Goal: Task Accomplishment & Management: Use online tool/utility

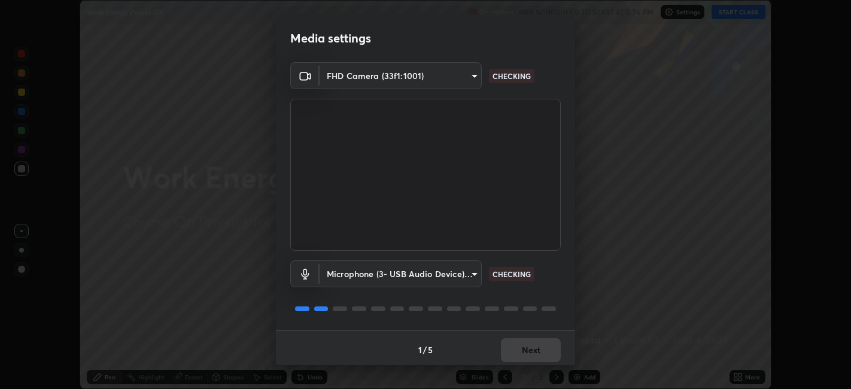
scroll to position [3, 0]
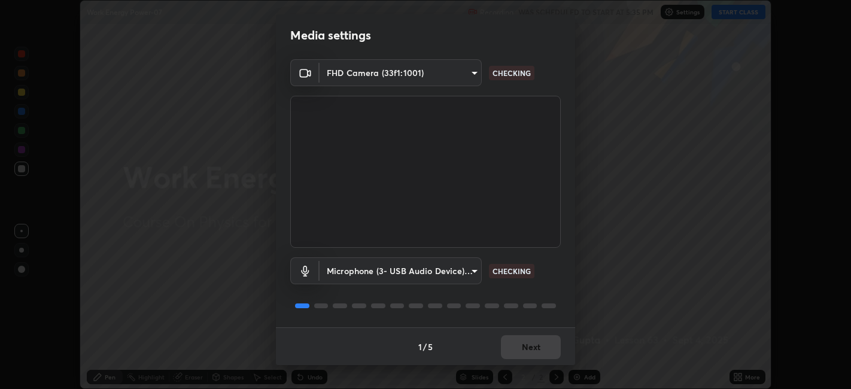
click at [521, 349] on div "1 / 5 Next" at bounding box center [425, 346] width 299 height 38
click at [529, 348] on div "1 / 5 Next" at bounding box center [425, 346] width 299 height 38
click at [532, 349] on div "1 / 5 Next" at bounding box center [425, 346] width 299 height 38
click at [519, 348] on button "Next" at bounding box center [531, 347] width 60 height 24
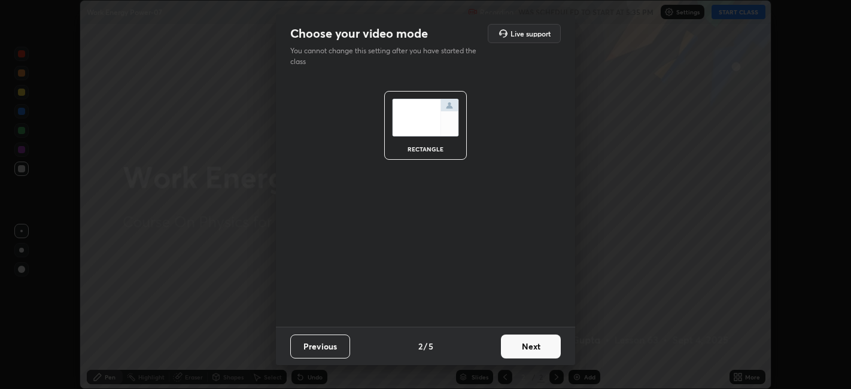
click at [521, 348] on button "Next" at bounding box center [531, 347] width 60 height 24
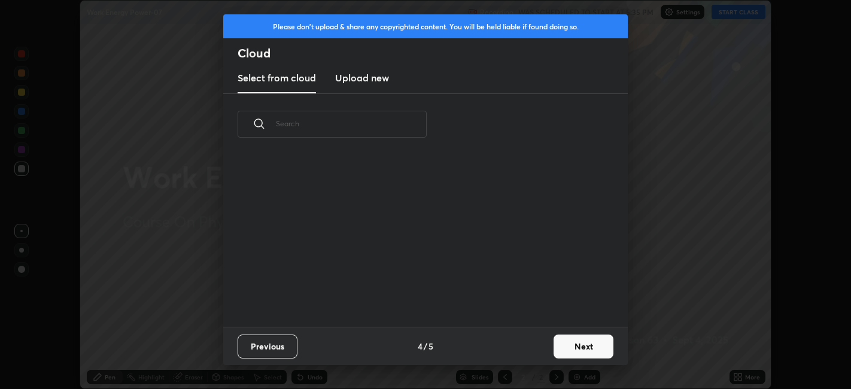
click at [530, 348] on div "Previous 4 / 5 Next" at bounding box center [425, 346] width 405 height 38
click at [568, 354] on button "Next" at bounding box center [584, 347] width 60 height 24
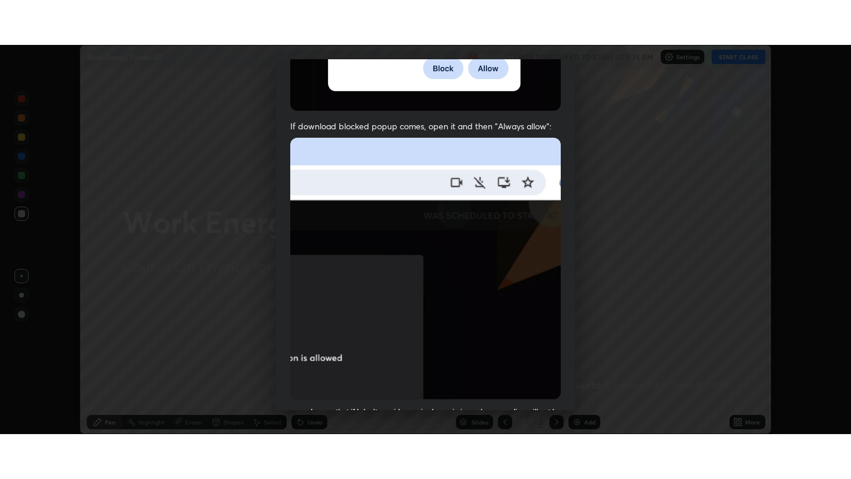
scroll to position [247, 0]
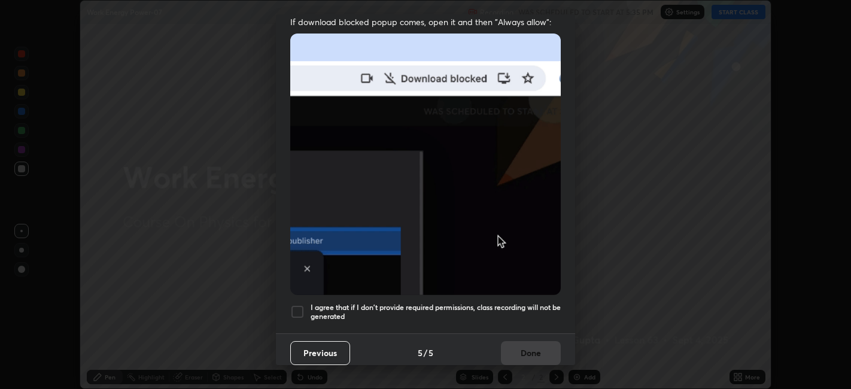
click at [315, 311] on h5 "I agree that if I don't provide required permissions, class recording will not …" at bounding box center [436, 312] width 250 height 19
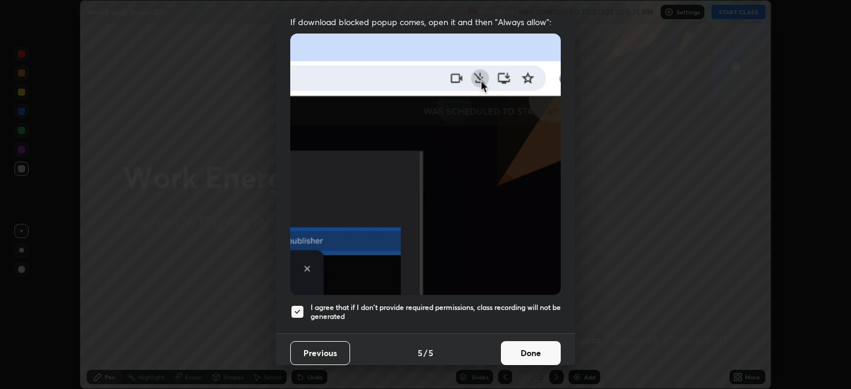
click at [513, 344] on button "Done" at bounding box center [531, 353] width 60 height 24
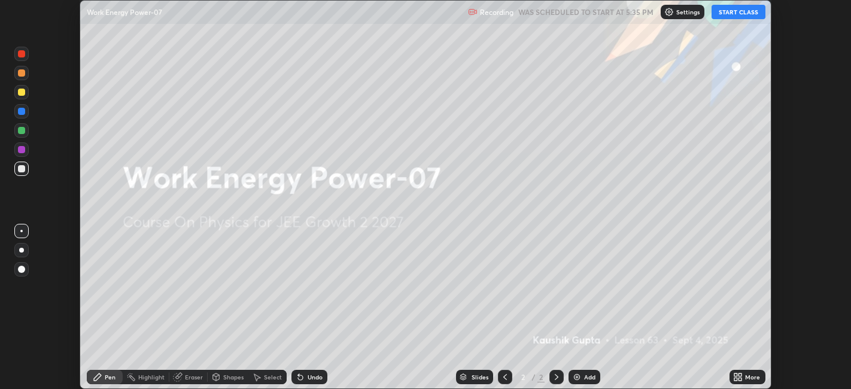
click at [736, 375] on icon at bounding box center [735, 374] width 3 height 3
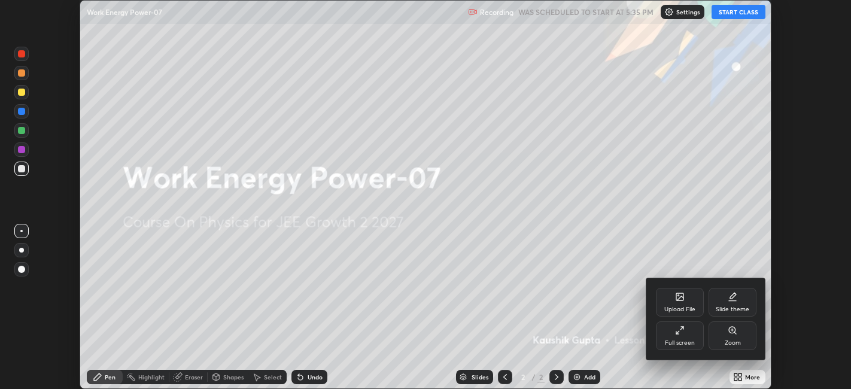
click at [675, 344] on div "Full screen" at bounding box center [680, 343] width 30 height 6
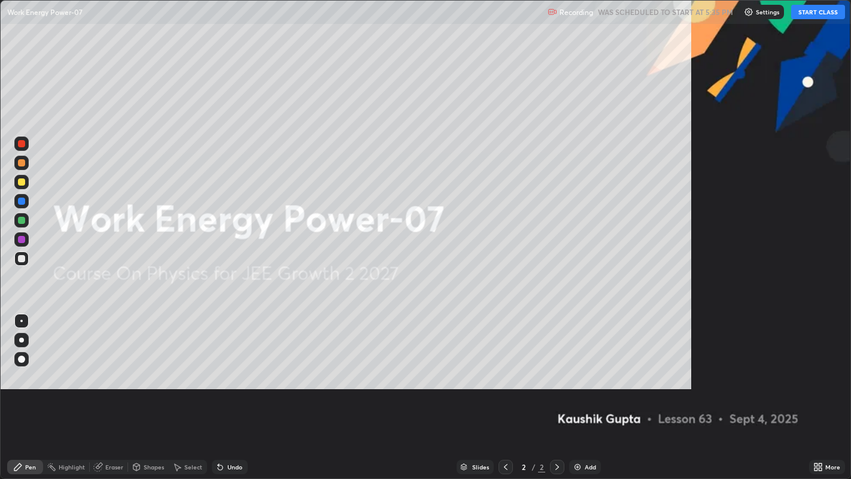
scroll to position [479, 851]
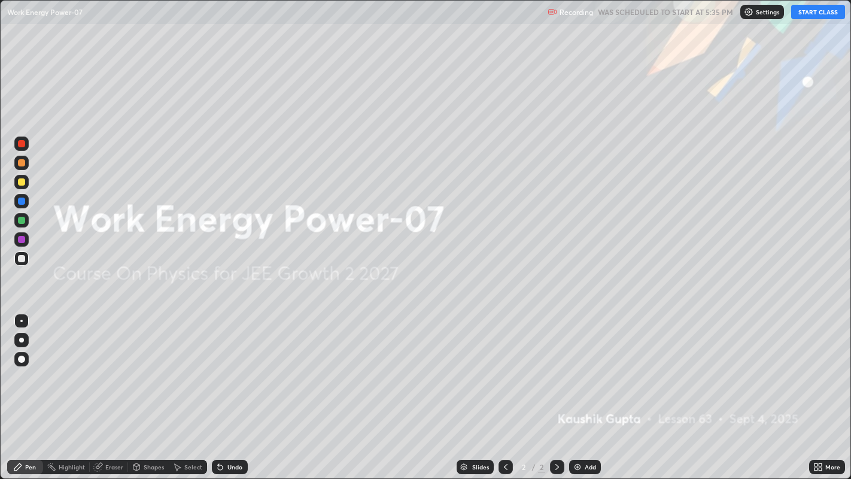
click at [817, 18] on button "START CLASS" at bounding box center [818, 12] width 54 height 14
click at [819, 388] on icon at bounding box center [820, 468] width 3 height 3
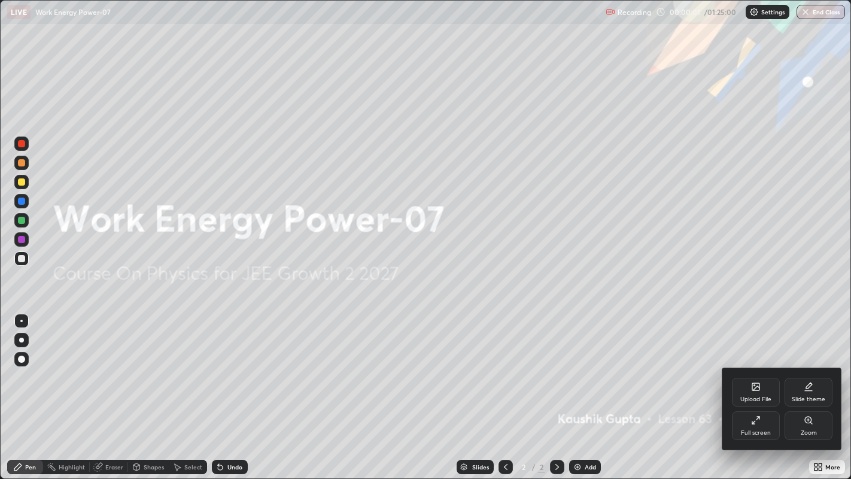
click at [763, 388] on div "Upload File" at bounding box center [756, 392] width 48 height 29
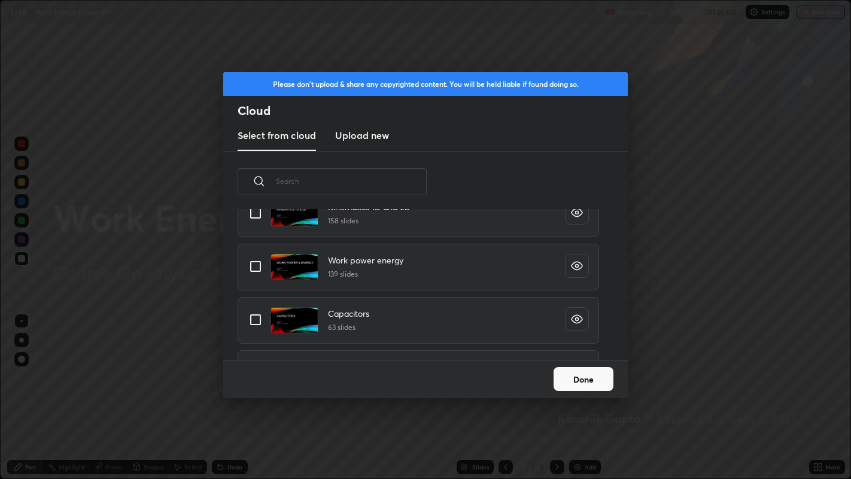
scroll to position [316, 0]
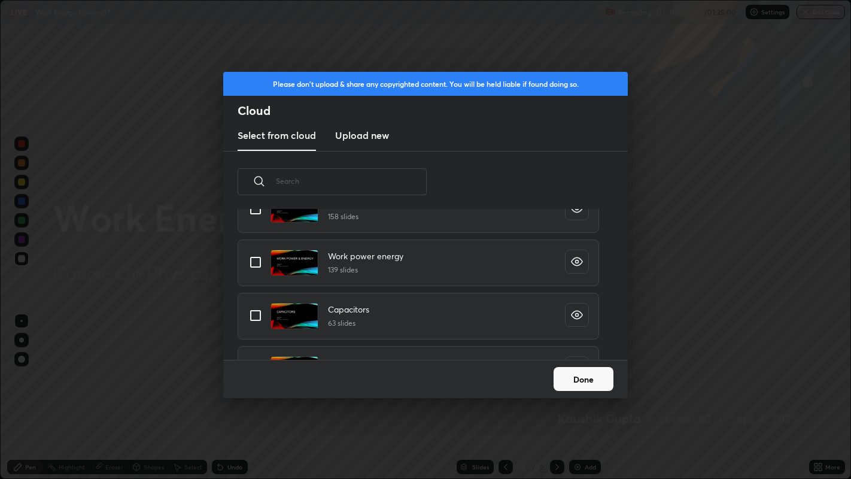
click at [262, 261] on input "grid" at bounding box center [255, 262] width 25 height 25
checkbox input "true"
click at [596, 372] on button "Done" at bounding box center [584, 379] width 60 height 24
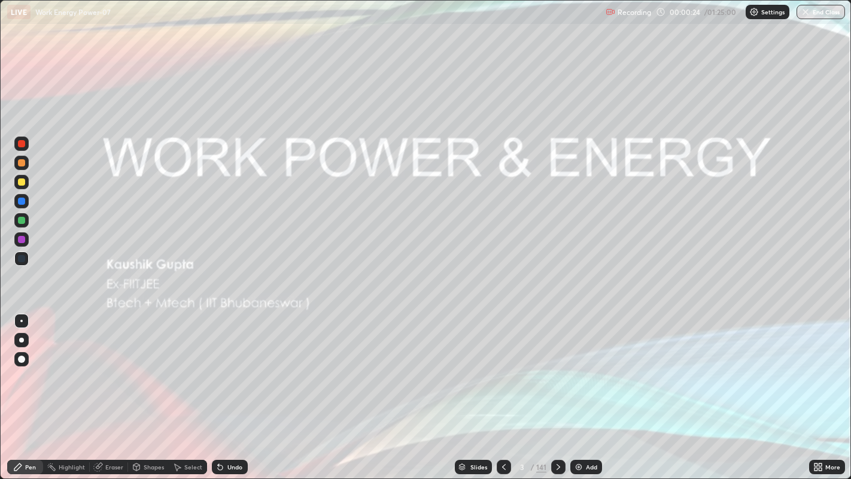
click at [473, 388] on div "Slides" at bounding box center [478, 467] width 17 height 6
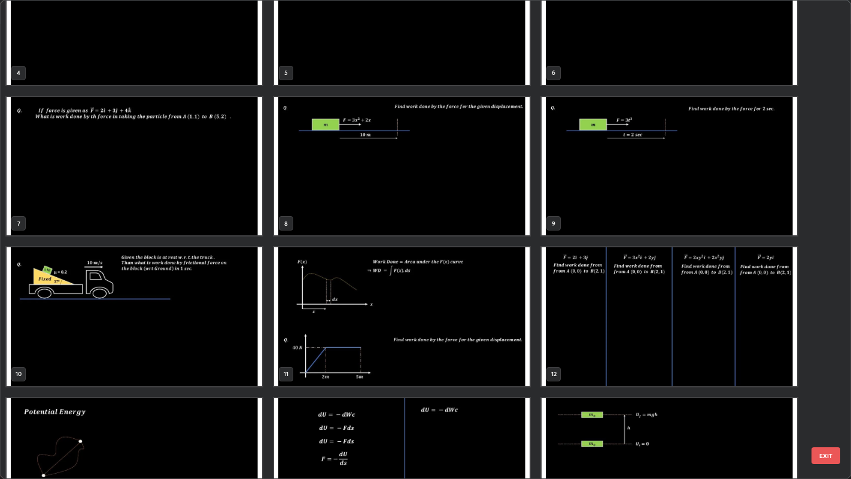
scroll to position [215, 0]
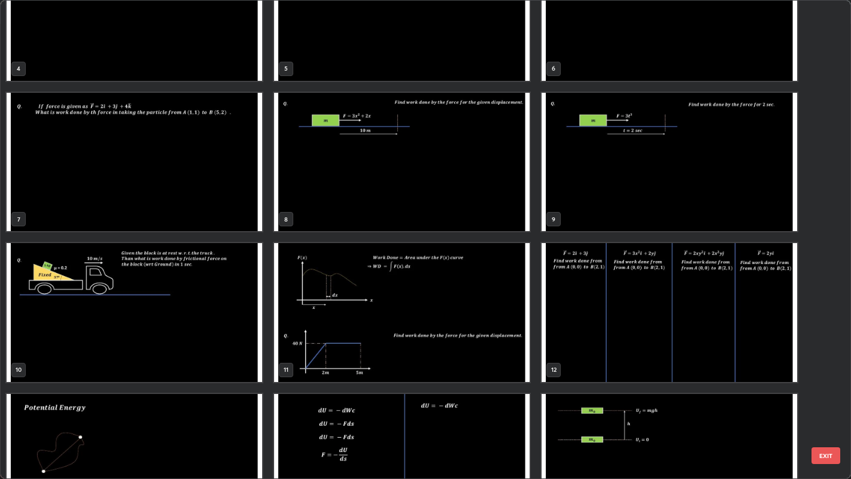
click at [478, 353] on div "4 5 6 7 8 9 10 11 12 13 14 15 16 17 18" at bounding box center [416, 240] width 830 height 478
click at [479, 351] on img "grid" at bounding box center [402, 312] width 256 height 138
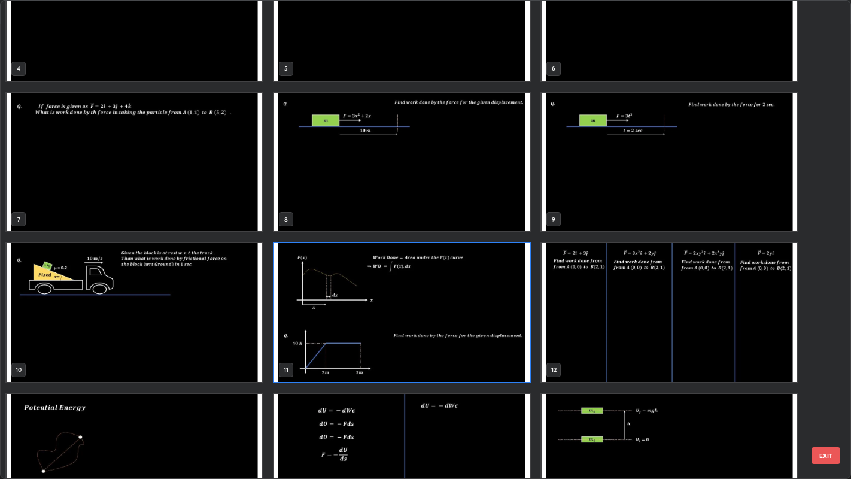
click at [508, 354] on img "grid" at bounding box center [402, 312] width 256 height 138
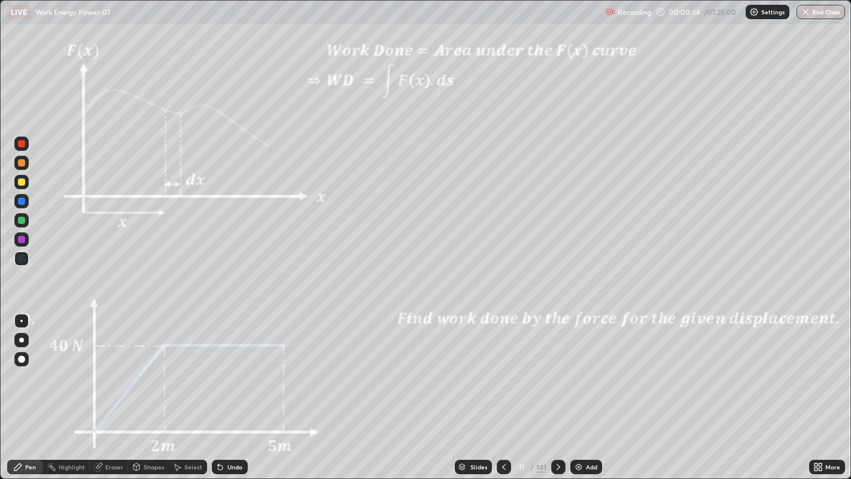
click at [584, 388] on div "Add" at bounding box center [586, 467] width 32 height 14
click at [25, 158] on div at bounding box center [21, 163] width 14 height 14
click at [25, 142] on div at bounding box center [21, 143] width 7 height 7
click at [20, 164] on div at bounding box center [21, 162] width 7 height 7
click at [20, 144] on div at bounding box center [21, 143] width 7 height 7
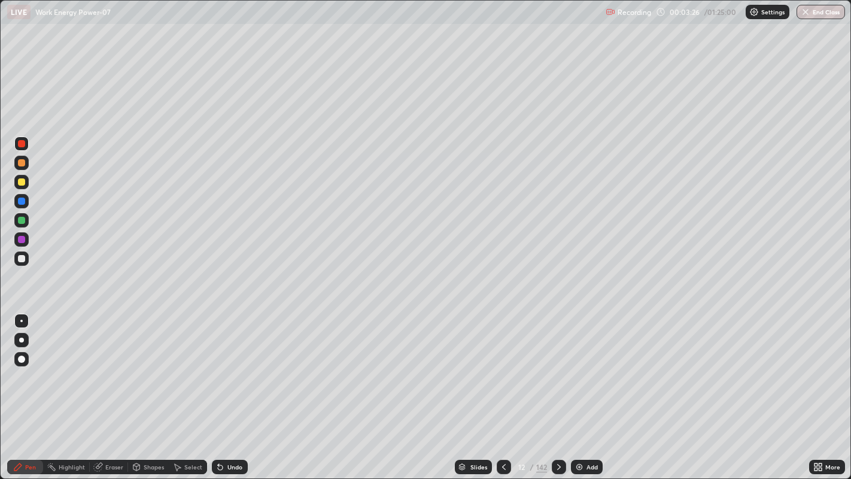
click at [23, 241] on div at bounding box center [21, 239] width 7 height 7
click at [238, 388] on div "Undo" at bounding box center [234, 467] width 15 height 6
click at [235, 388] on div "Undo" at bounding box center [234, 467] width 15 height 6
click at [583, 388] on div "Add" at bounding box center [587, 467] width 32 height 14
click at [23, 184] on div at bounding box center [21, 181] width 7 height 7
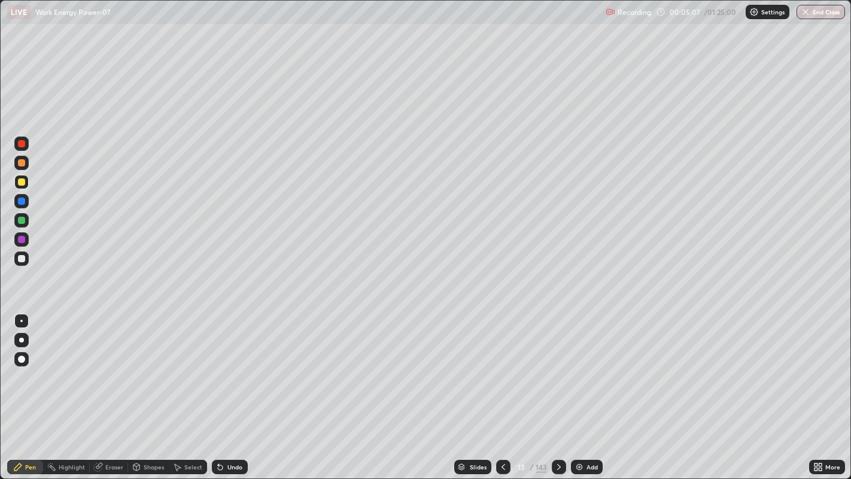
click at [21, 202] on div at bounding box center [21, 201] width 7 height 7
click at [229, 388] on div "Undo" at bounding box center [234, 467] width 15 height 6
click at [227, 388] on div "Undo" at bounding box center [234, 467] width 15 height 6
click at [224, 388] on div "Undo" at bounding box center [230, 467] width 36 height 14
click at [21, 183] on div at bounding box center [21, 181] width 7 height 7
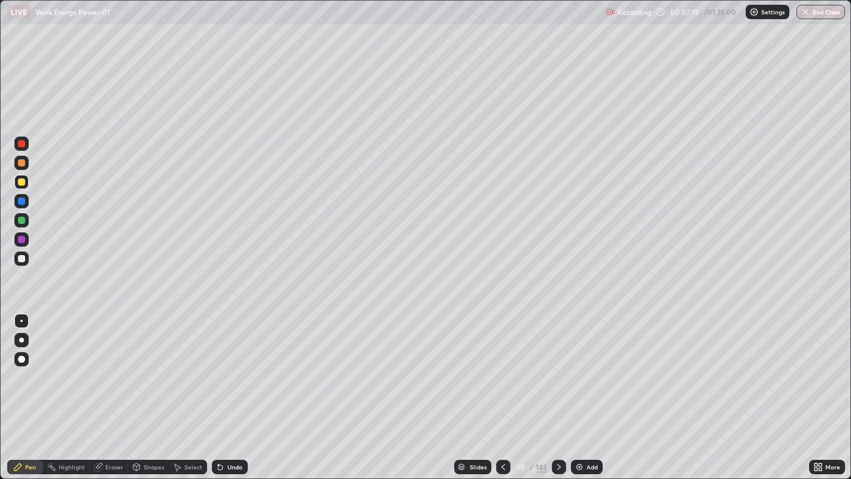
click at [246, 388] on div "Undo" at bounding box center [230, 467] width 36 height 14
click at [243, 388] on div "Undo" at bounding box center [230, 467] width 36 height 14
click at [232, 388] on div "Undo" at bounding box center [230, 467] width 36 height 14
click at [98, 388] on icon at bounding box center [98, 467] width 10 height 10
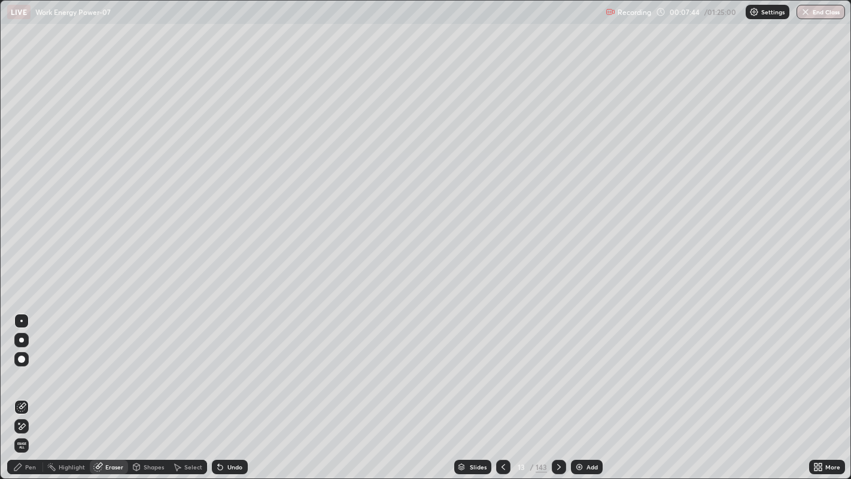
click at [30, 388] on div "Pen" at bounding box center [30, 467] width 11 height 6
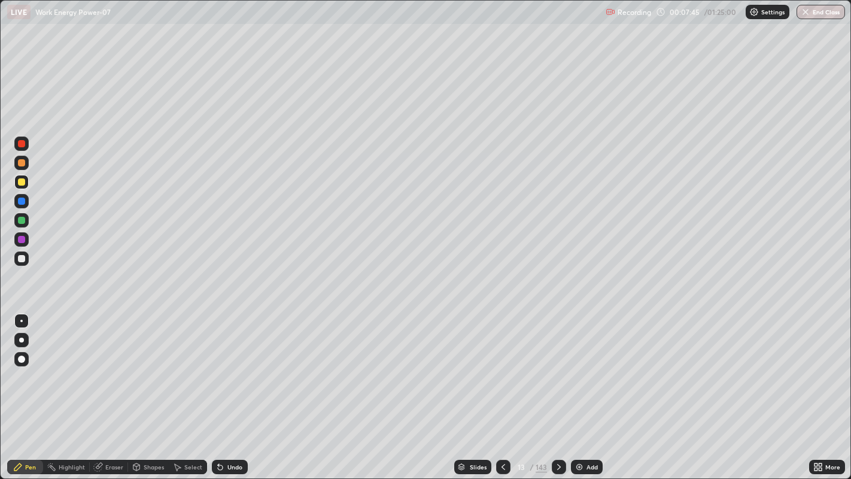
click at [21, 238] on div at bounding box center [21, 239] width 7 height 7
click at [185, 388] on div "Select" at bounding box center [193, 467] width 18 height 6
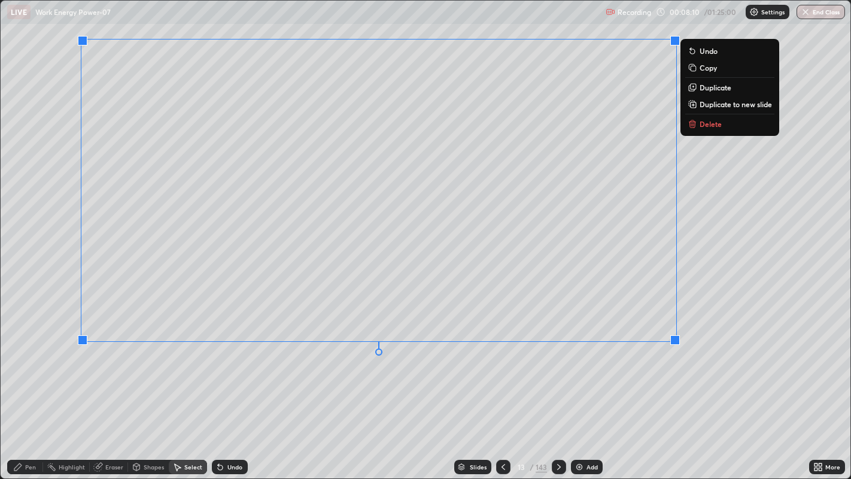
click at [463, 388] on div "0 ° Undo Copy Duplicate Duplicate to new slide Delete" at bounding box center [426, 240] width 851 height 478
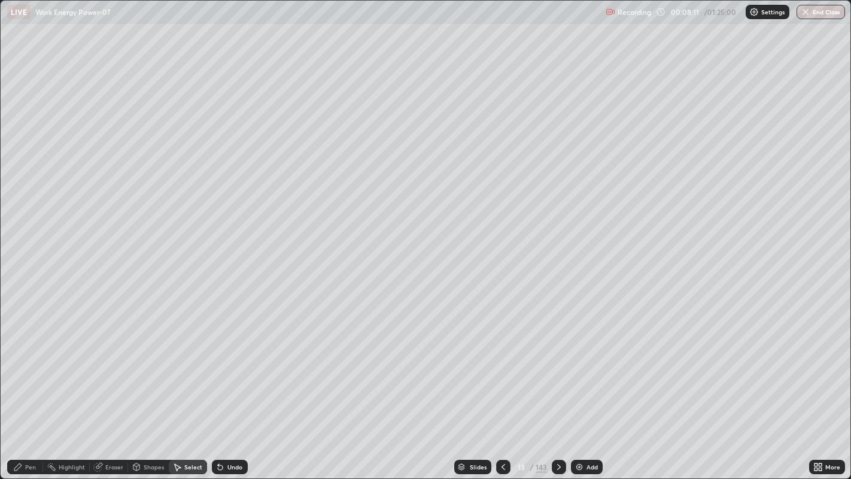
click at [31, 388] on div "Pen" at bounding box center [30, 467] width 11 height 6
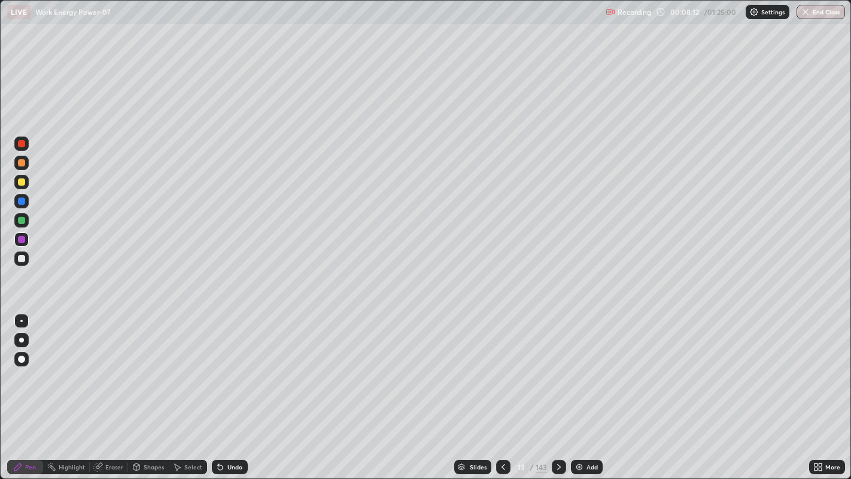
click at [21, 144] on div at bounding box center [21, 143] width 7 height 7
click at [591, 388] on div "Add" at bounding box center [592, 467] width 11 height 6
click at [22, 221] on div at bounding box center [21, 220] width 7 height 7
click at [232, 388] on div "Undo" at bounding box center [230, 467] width 36 height 14
click at [233, 388] on div "Undo" at bounding box center [234, 467] width 15 height 6
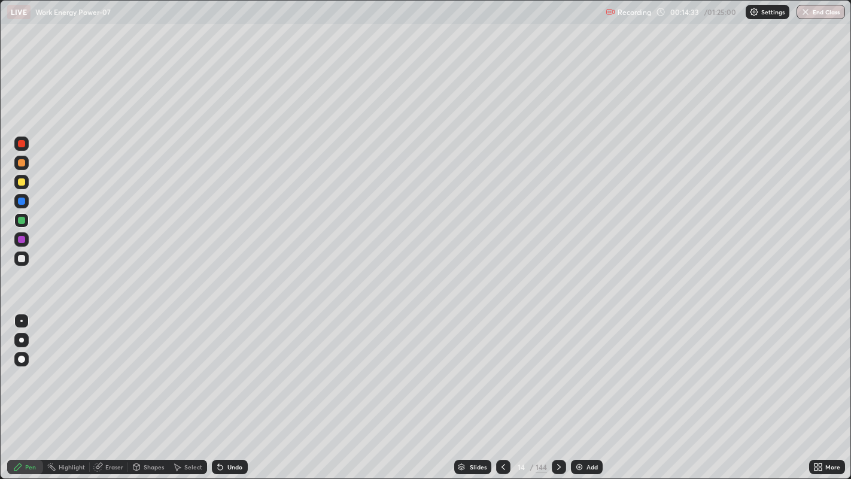
click at [232, 388] on div "Undo" at bounding box center [230, 467] width 36 height 14
click at [235, 388] on div "Undo" at bounding box center [234, 467] width 15 height 6
click at [229, 388] on div "Undo" at bounding box center [234, 467] width 15 height 6
click at [22, 181] on div at bounding box center [21, 181] width 7 height 7
click at [20, 217] on div at bounding box center [21, 220] width 7 height 7
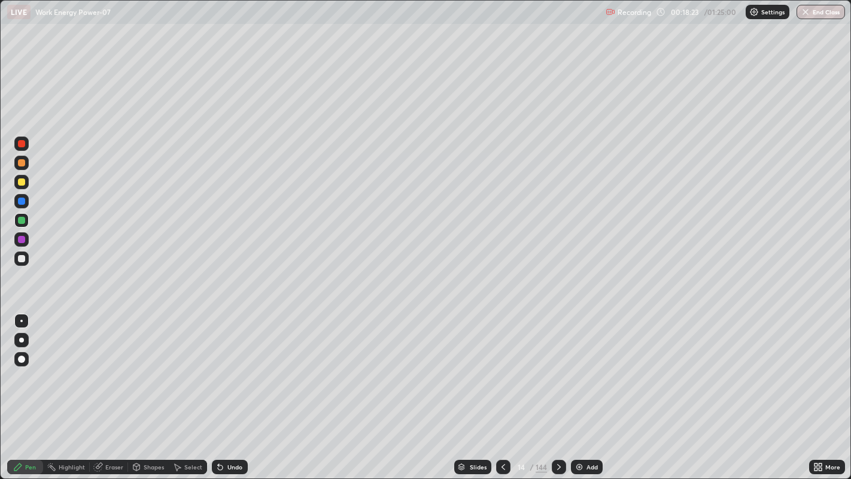
click at [25, 144] on div at bounding box center [21, 143] width 7 height 7
click at [16, 234] on div at bounding box center [21, 239] width 14 height 14
click at [230, 388] on div "Undo" at bounding box center [230, 467] width 36 height 14
click at [21, 220] on div at bounding box center [21, 220] width 7 height 7
